Goal: Go to known website: Go to known website

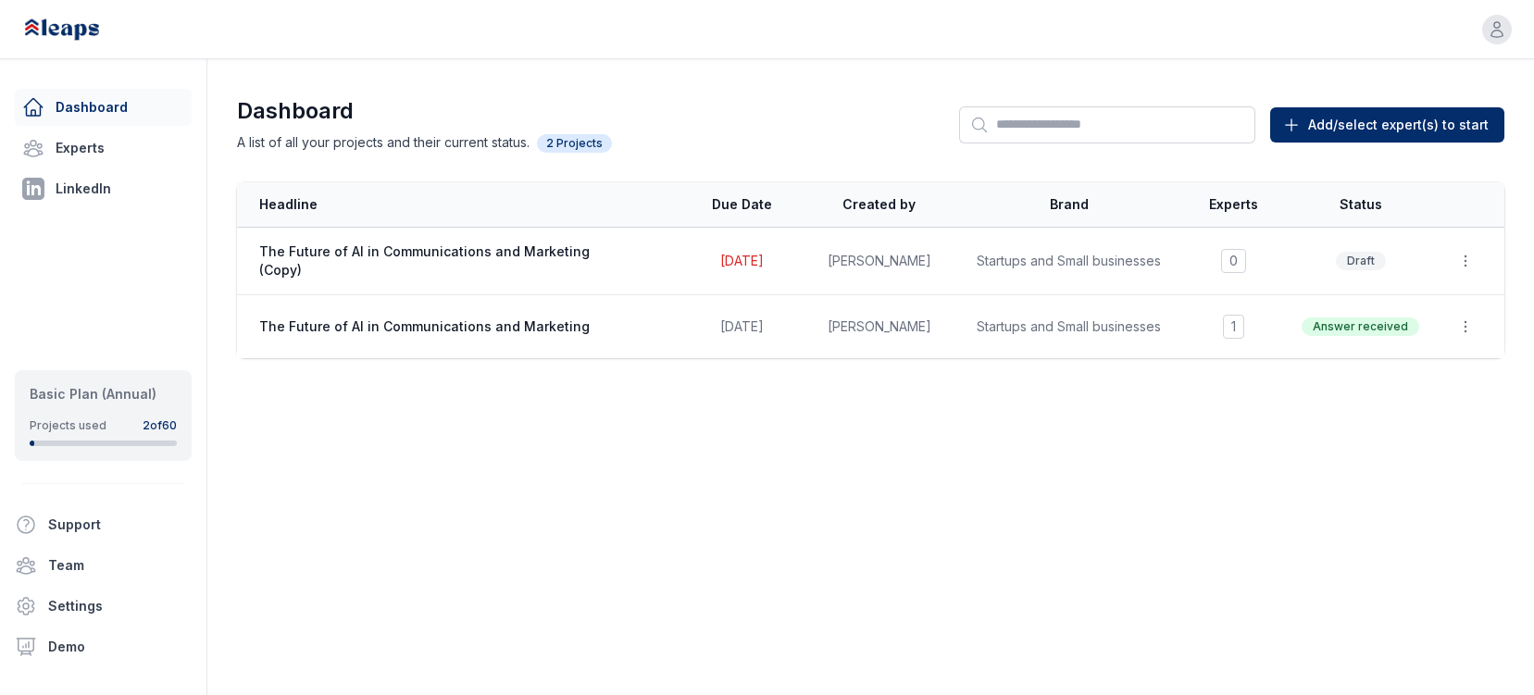
click at [56, 40] on img at bounding box center [81, 29] width 119 height 41
click at [56, 27] on img at bounding box center [81, 29] width 119 height 41
